Goal: Task Accomplishment & Management: Manage account settings

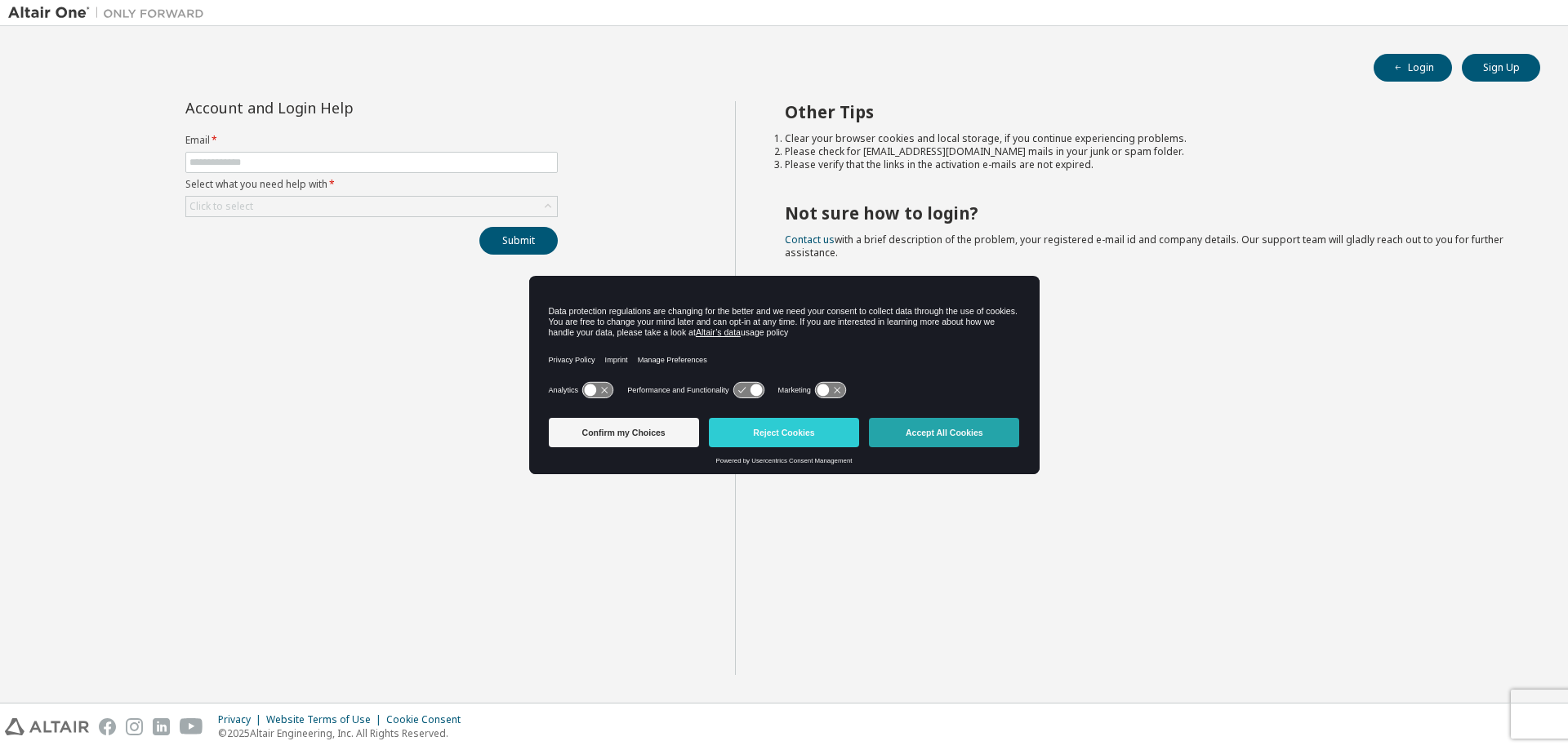
click at [951, 435] on button "Accept All Cookies" at bounding box center [944, 432] width 150 height 29
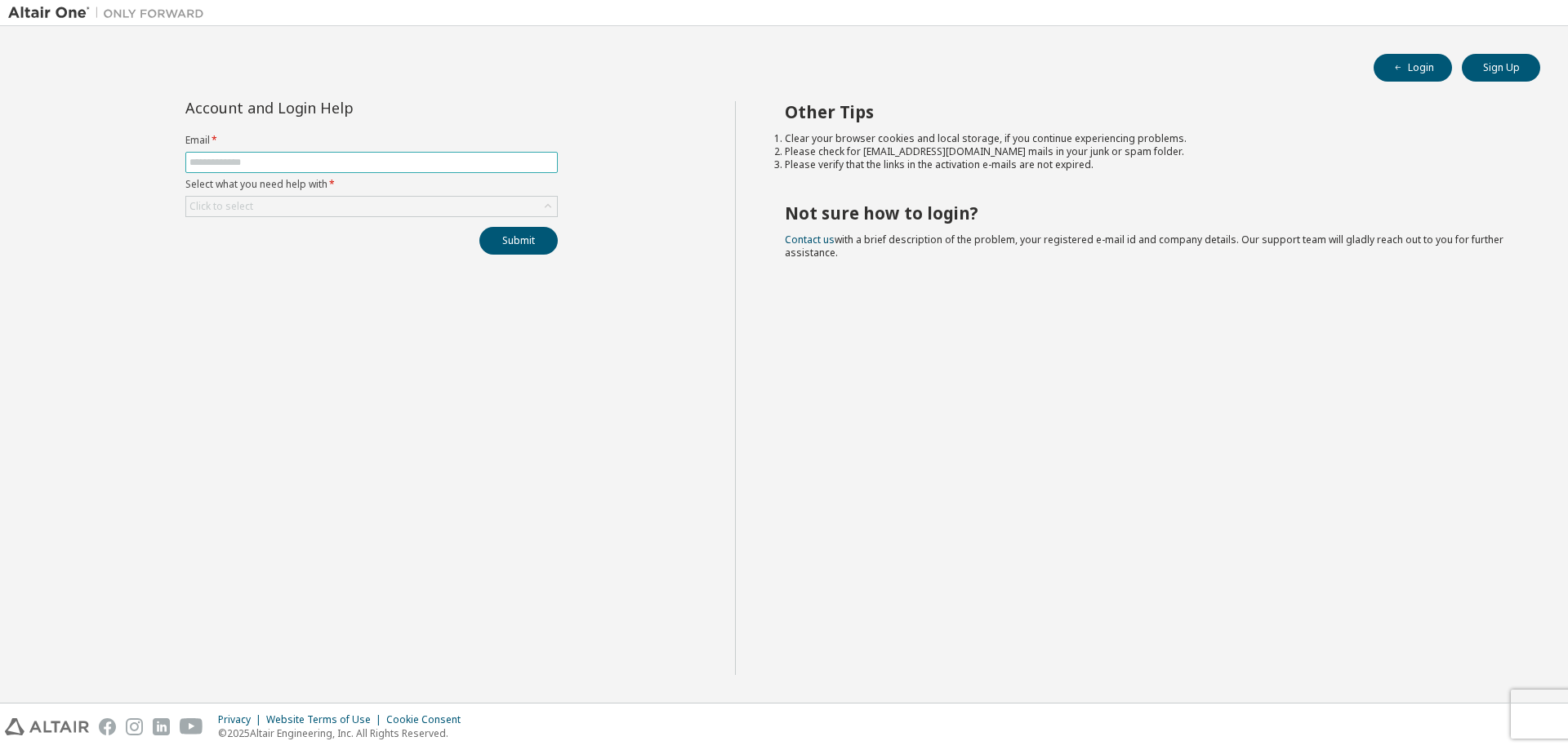
click at [275, 163] on input "text" at bounding box center [371, 162] width 364 height 13
type input "**********"
click at [523, 240] on button "Submit" at bounding box center [519, 241] width 78 height 28
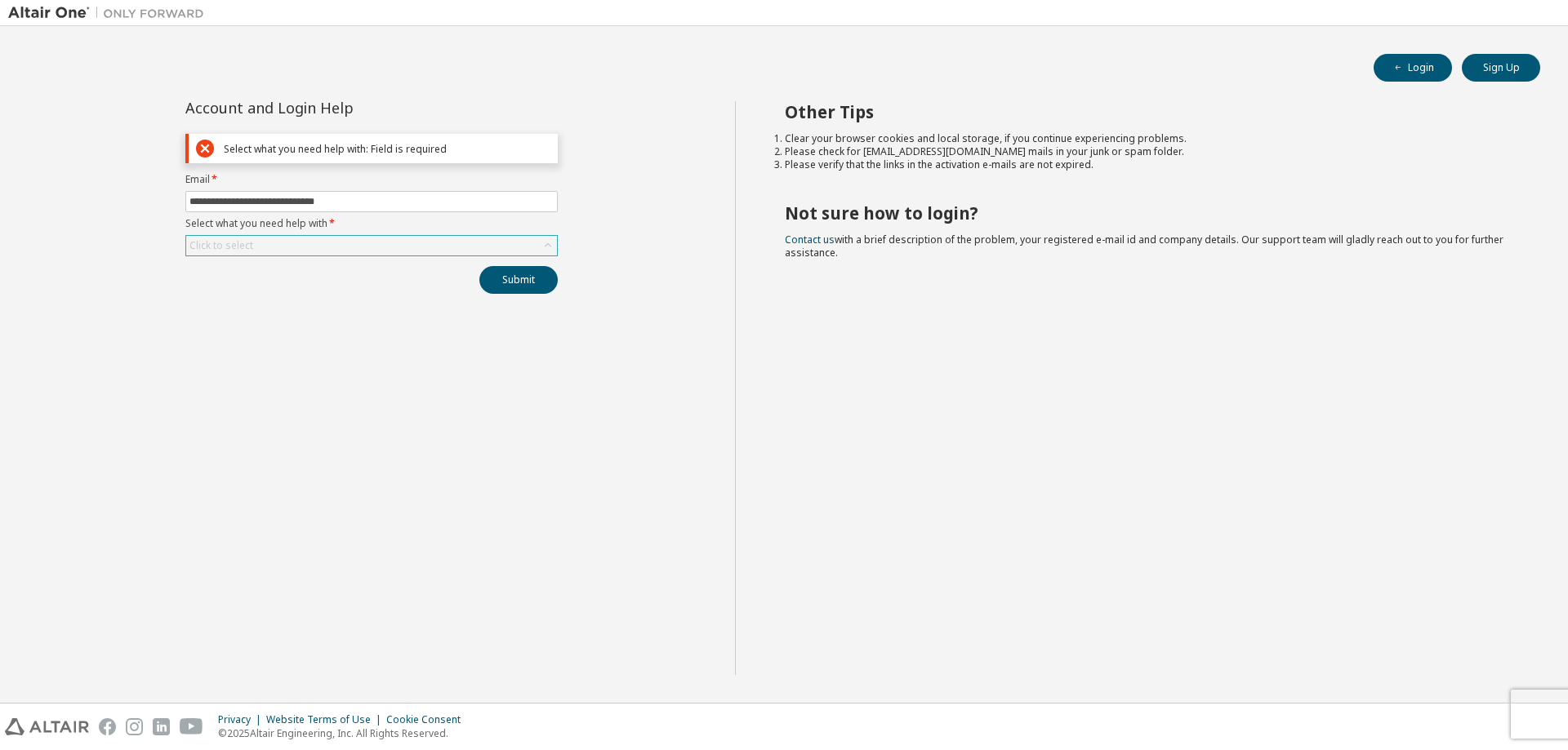
click at [364, 245] on div "Click to select" at bounding box center [371, 245] width 370 height 20
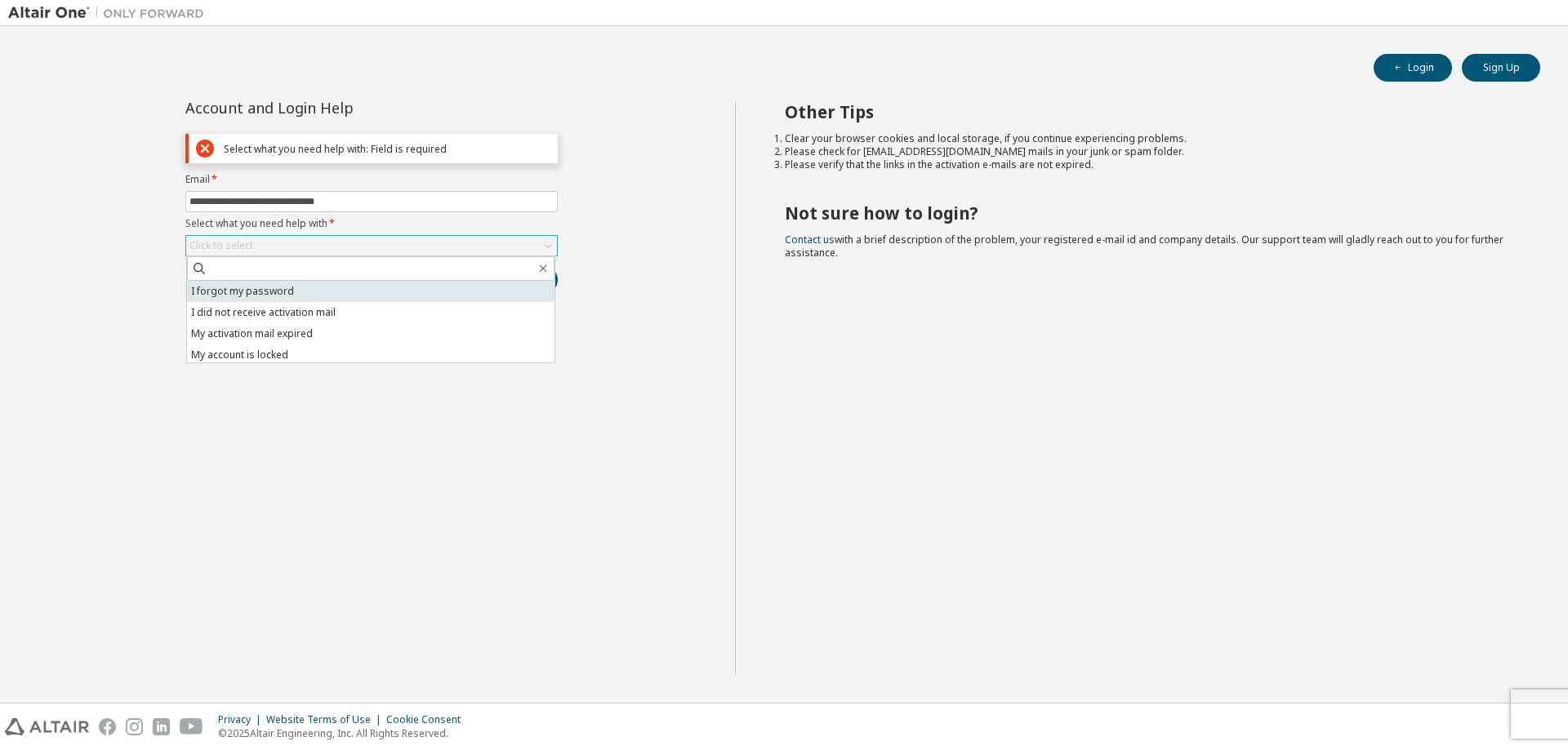
click at [291, 291] on li "I forgot my password" at bounding box center [370, 291] width 368 height 22
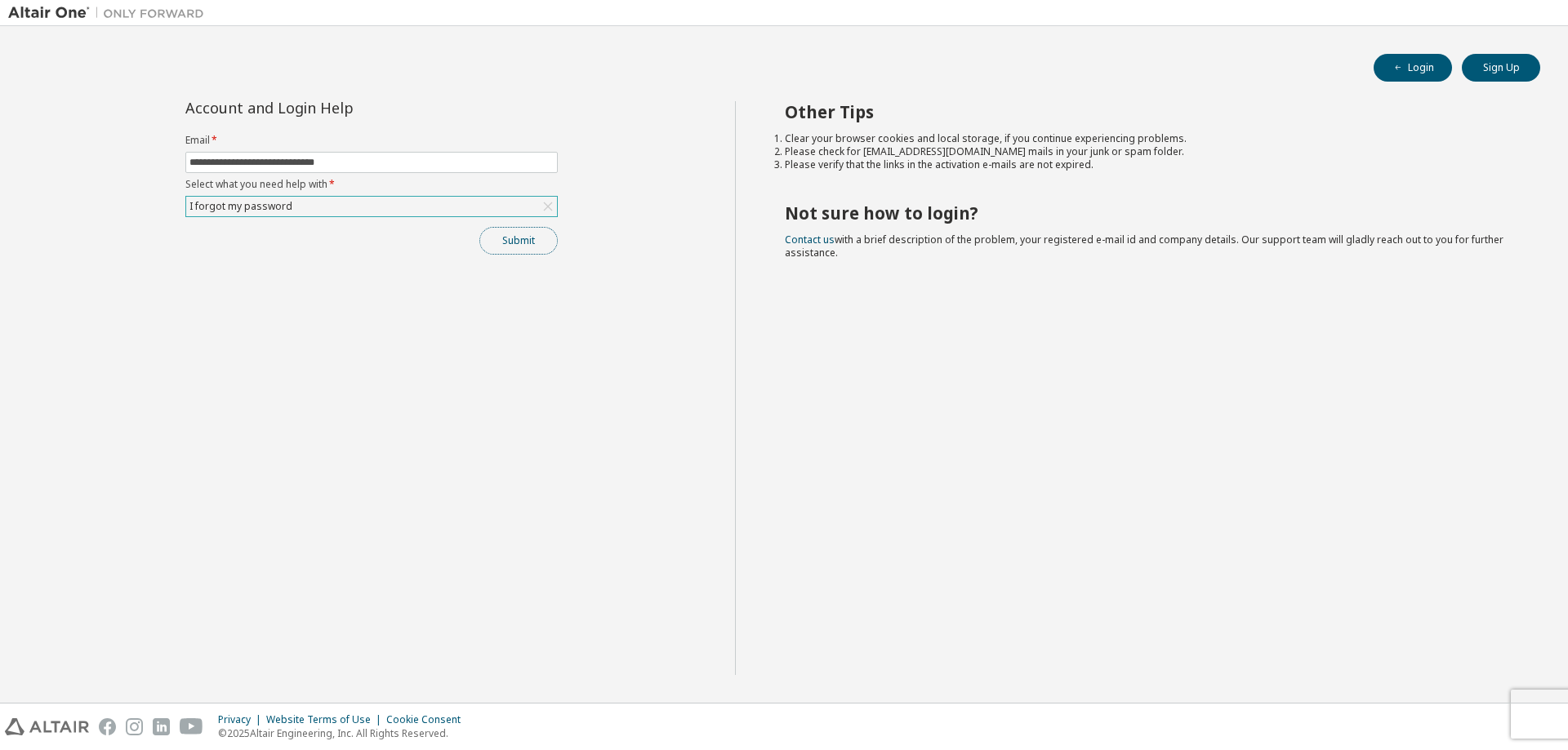
click at [526, 236] on button "Submit" at bounding box center [519, 241] width 78 height 28
